Goal: Find contact information: Find phone

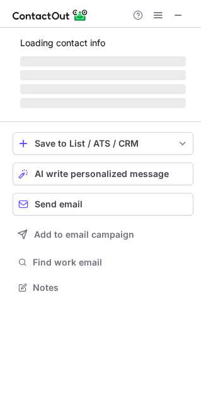
scroll to position [285, 201]
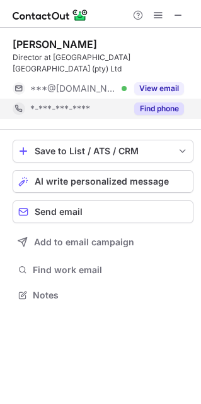
click at [140, 110] on button "Find phone" at bounding box center [160, 108] width 50 height 13
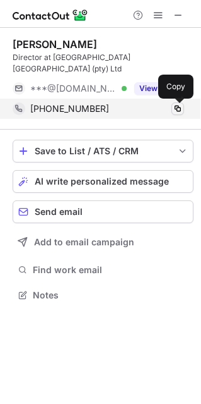
click at [176, 108] on span at bounding box center [178, 109] width 10 height 10
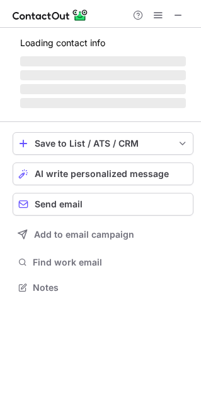
scroll to position [6, 6]
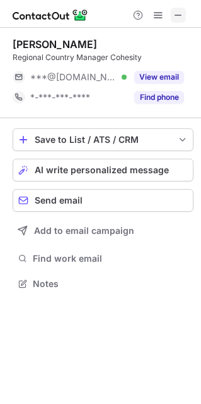
click at [183, 14] on span at bounding box center [179, 15] width 10 height 10
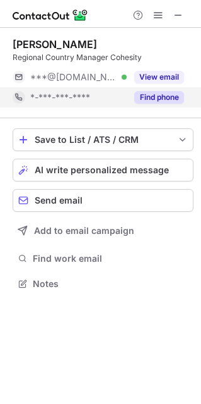
click at [155, 94] on button "Find phone" at bounding box center [160, 97] width 50 height 13
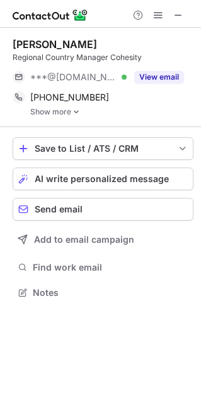
scroll to position [283, 201]
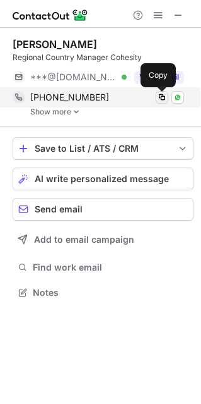
click at [161, 99] on span at bounding box center [162, 97] width 10 height 10
